Goal: Browse casually: Explore the website without a specific task or goal

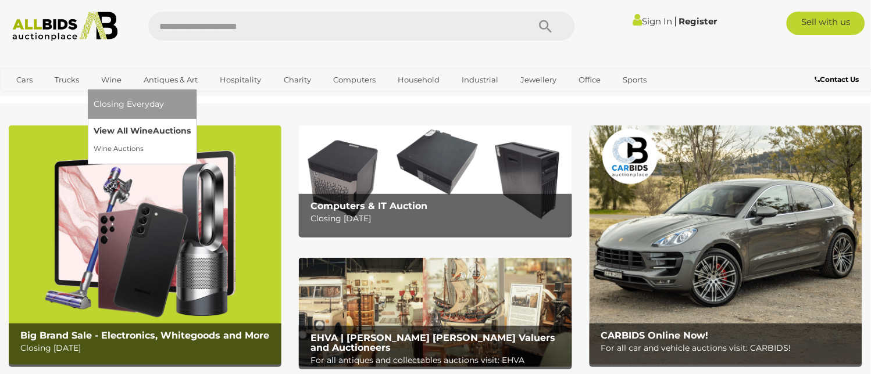
click at [123, 126] on link "View All Wine Auctions" at bounding box center [142, 131] width 97 height 18
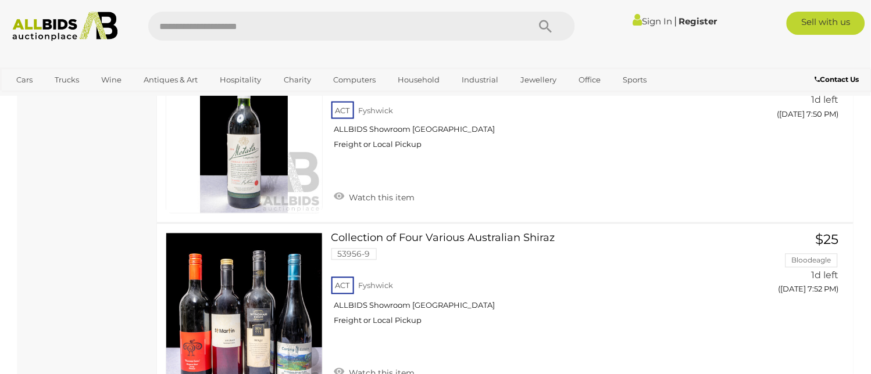
scroll to position [7491, 0]
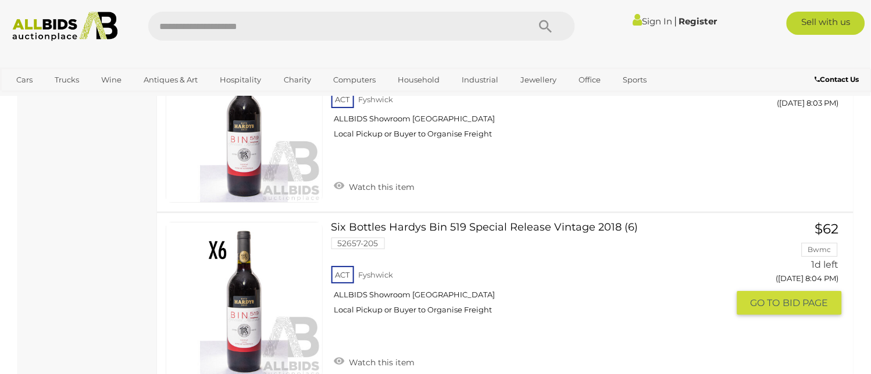
scroll to position [8653, 0]
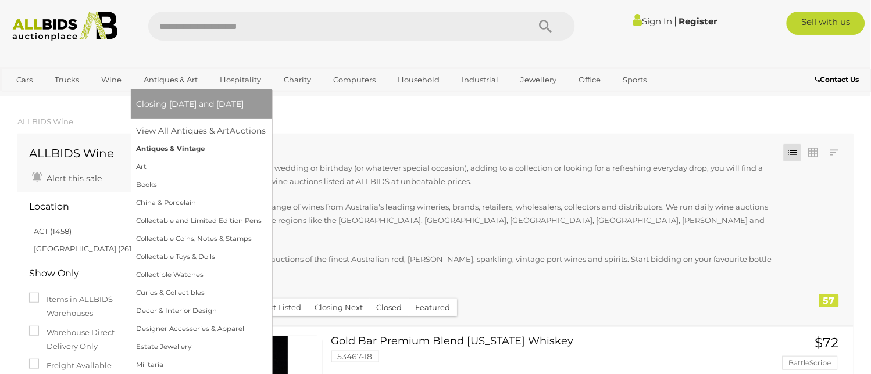
click at [149, 148] on link "Antiques & Vintage" at bounding box center [202, 149] width 130 height 18
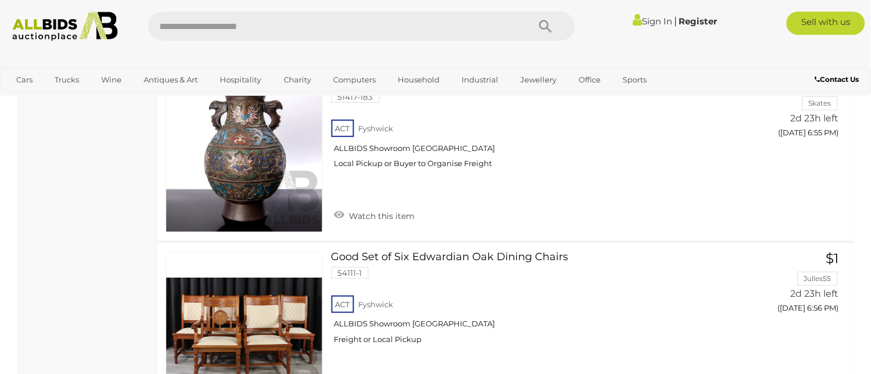
scroll to position [8976, 0]
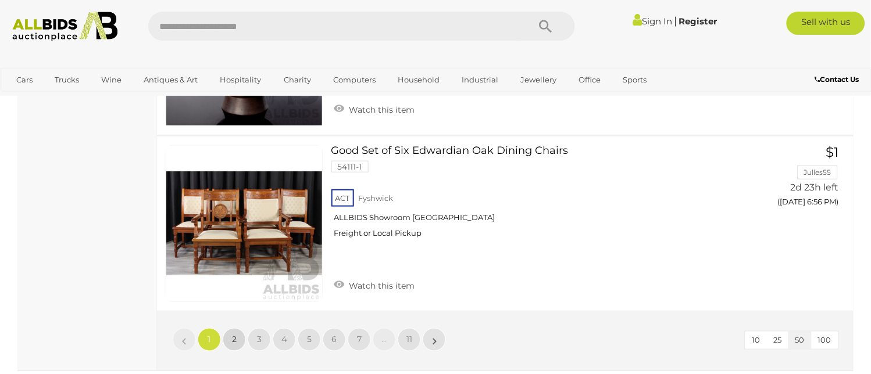
click at [234, 335] on span "2" at bounding box center [234, 340] width 5 height 10
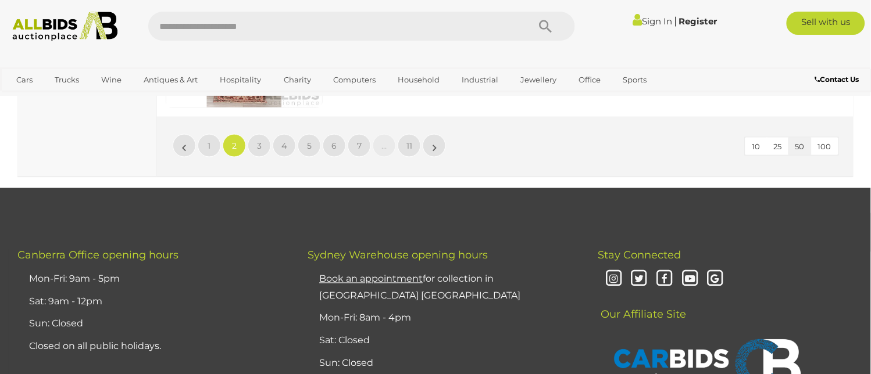
scroll to position [9004, 0]
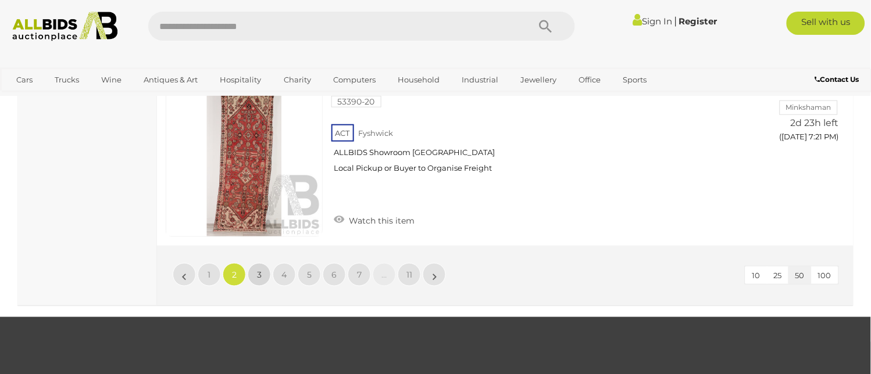
click at [260, 270] on span "3" at bounding box center [259, 275] width 5 height 10
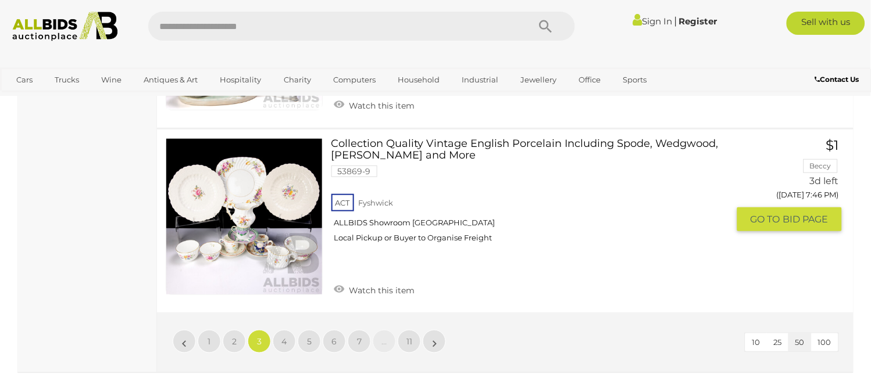
scroll to position [9133, 0]
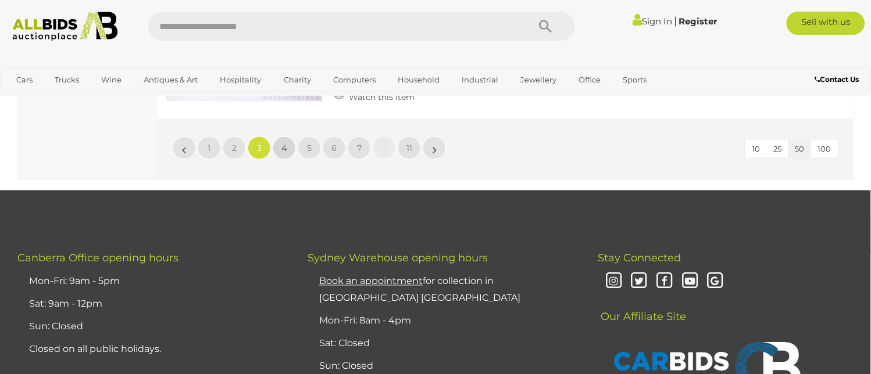
drag, startPoint x: 275, startPoint y: 112, endPoint x: 281, endPoint y: 106, distance: 8.3
click at [282, 143] on span "4" at bounding box center [284, 148] width 5 height 10
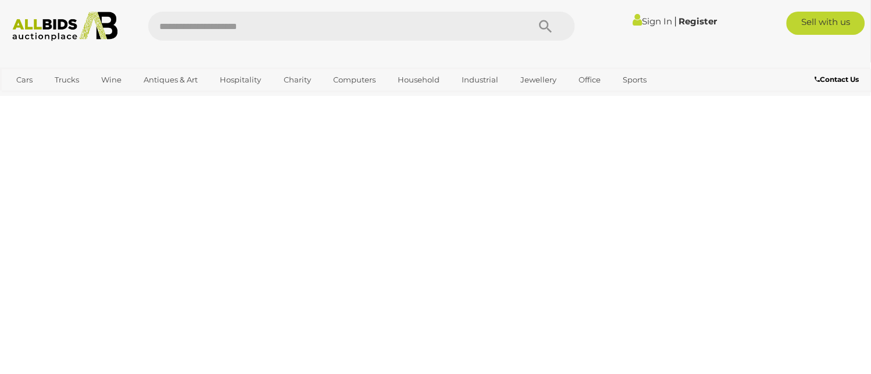
scroll to position [157, 0]
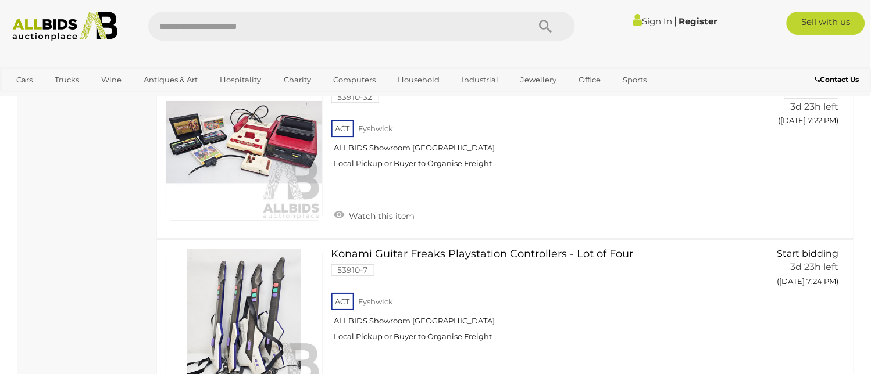
scroll to position [8875, 0]
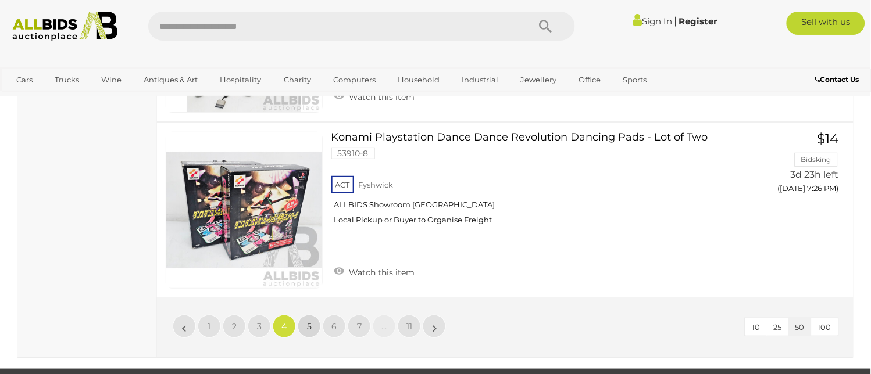
click at [312, 315] on link "5" at bounding box center [309, 326] width 23 height 23
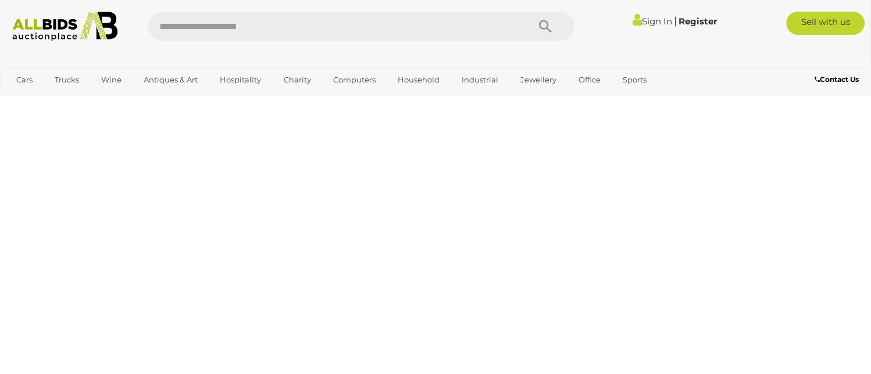
scroll to position [157, 0]
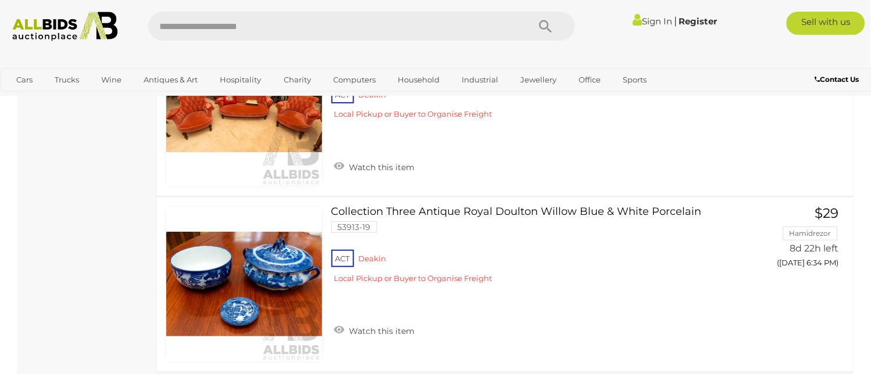
scroll to position [8939, 0]
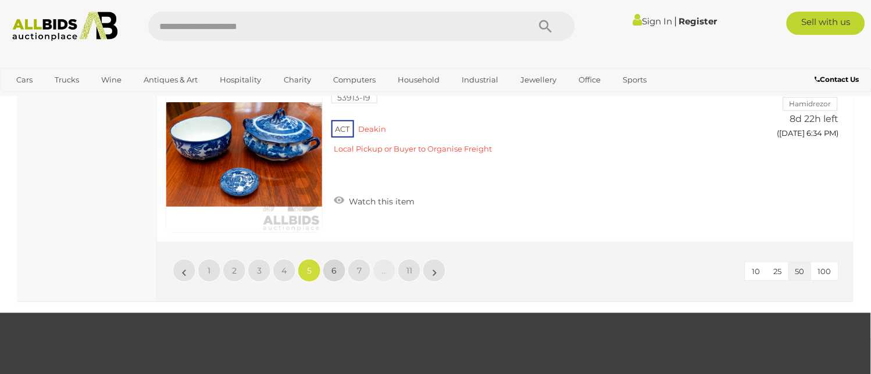
click at [333, 266] on span "6" at bounding box center [334, 271] width 5 height 10
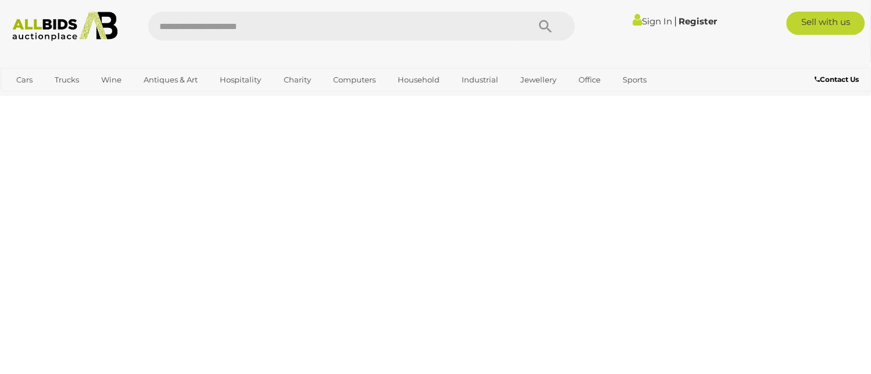
scroll to position [157, 0]
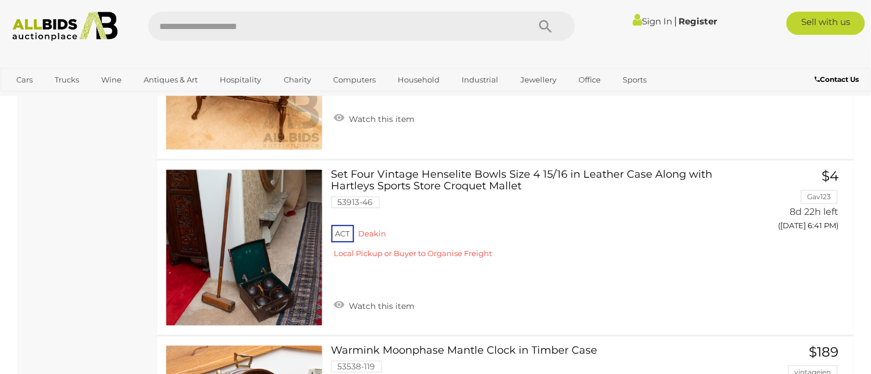
scroll to position [2546, 0]
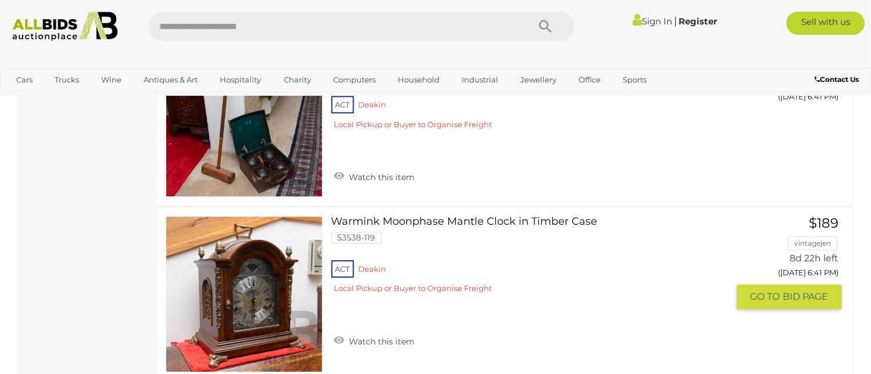
scroll to position [2546, 0]
